Goal: Information Seeking & Learning: Learn about a topic

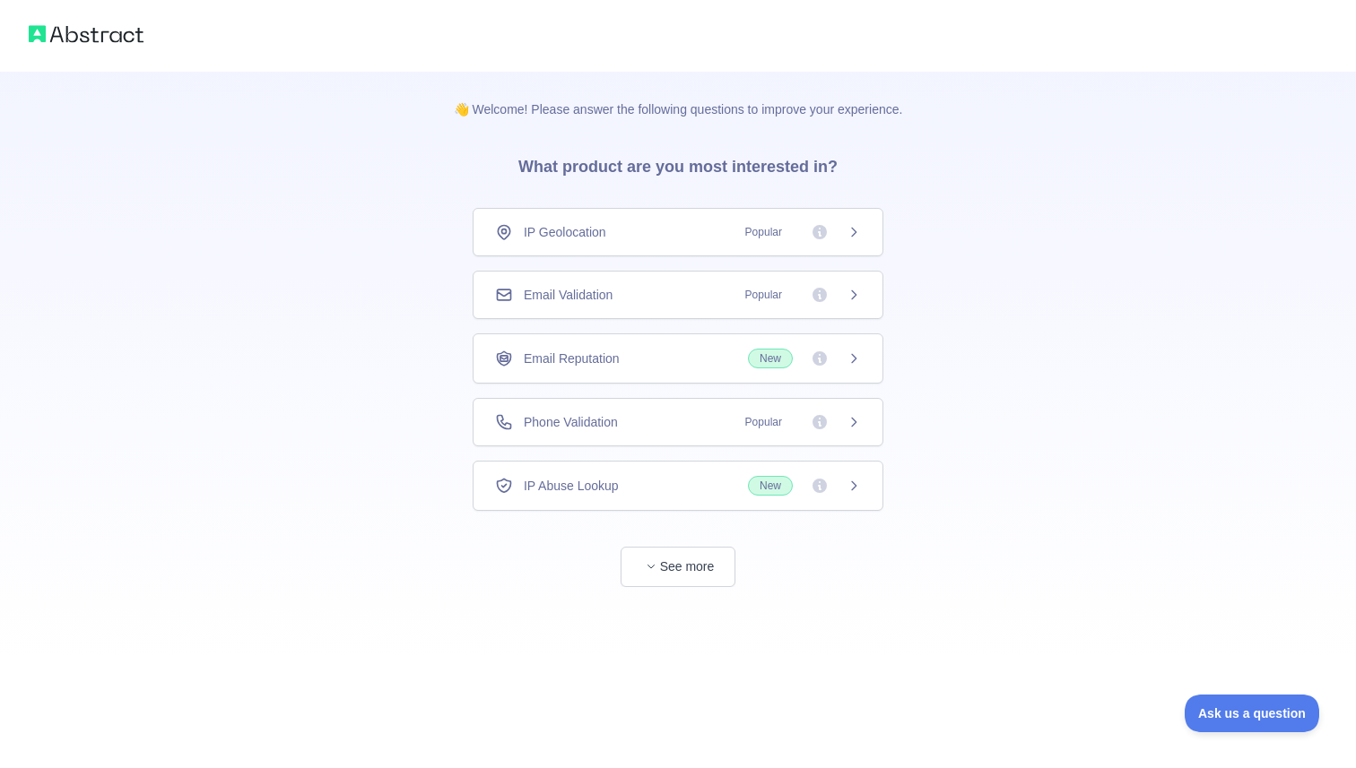
click at [698, 293] on div "Email Validation Popular" at bounding box center [678, 295] width 366 height 18
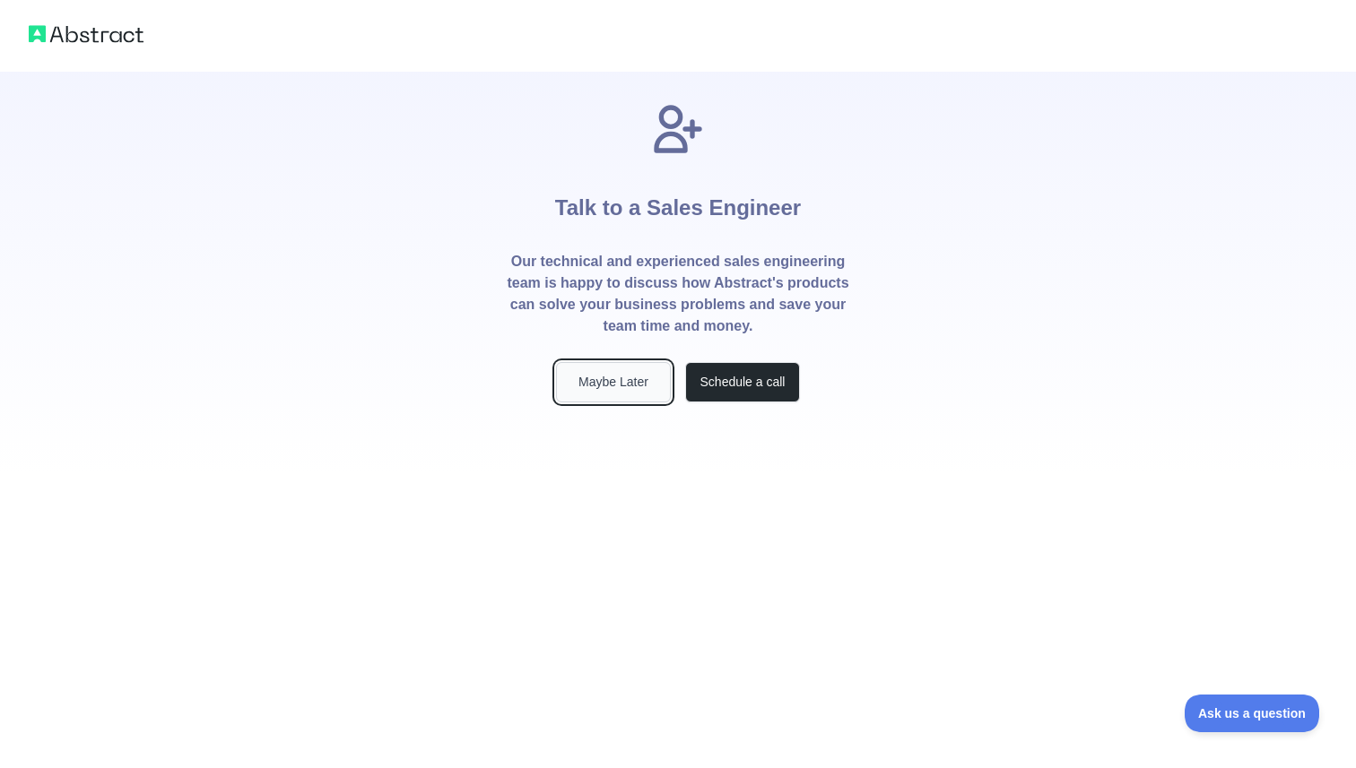
click at [625, 389] on button "Maybe Later" at bounding box center [613, 382] width 115 height 40
